Goal: Navigation & Orientation: Go to known website

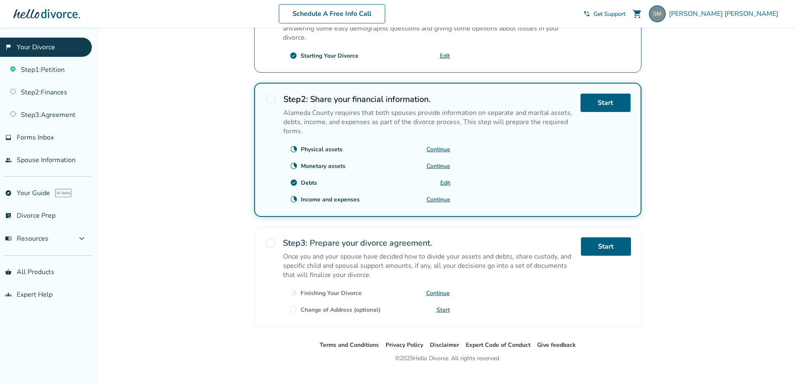
scroll to position [223, 0]
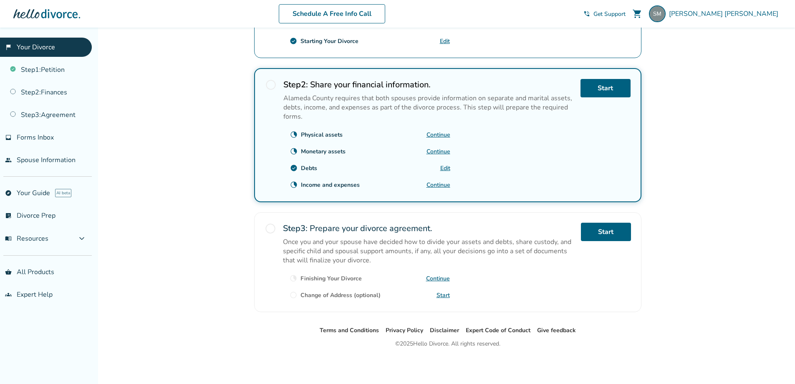
click at [428, 332] on ul "Terms and Conditions Privacy Policy Disclaimer Expert Code of Conduct Give feed…" at bounding box center [447, 330] width 695 height 10
